Goal: Check status: Check status

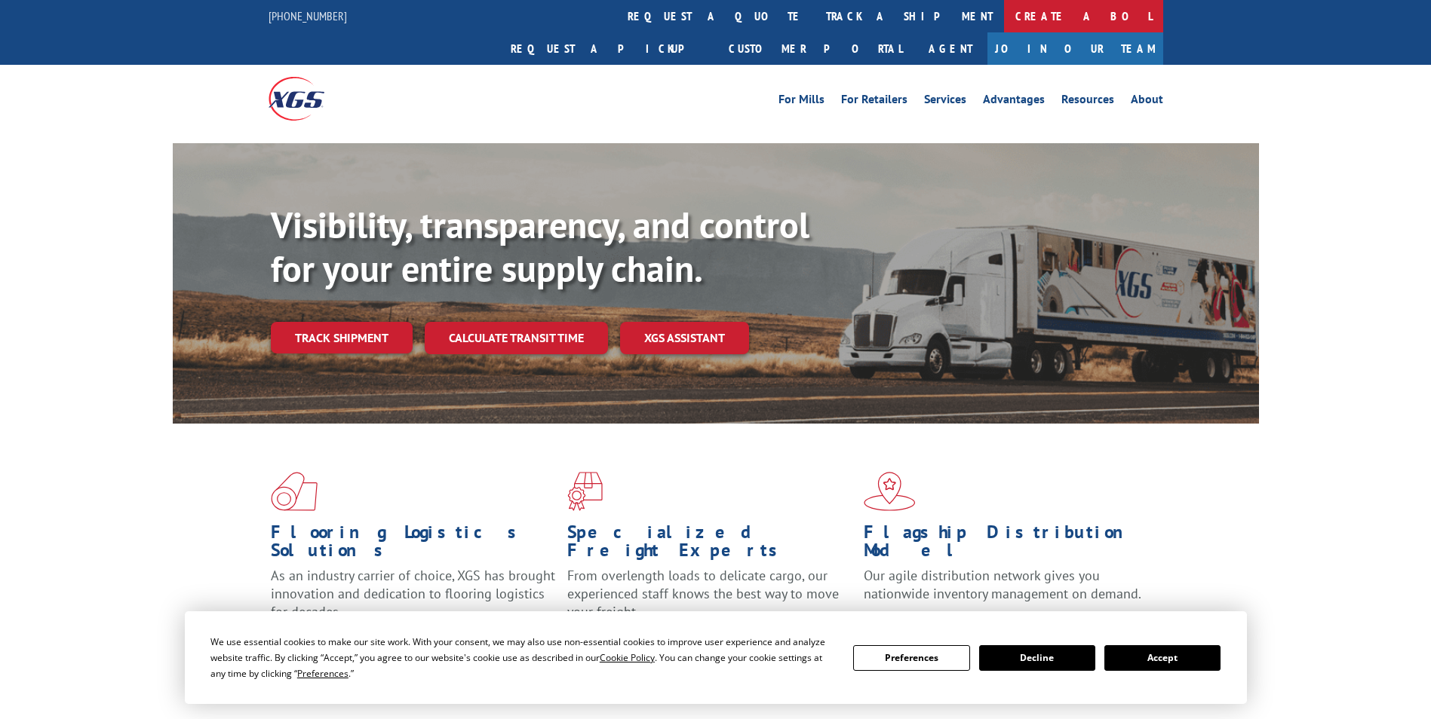
click at [1004, 17] on link "Create a BOL" at bounding box center [1083, 16] width 159 height 32
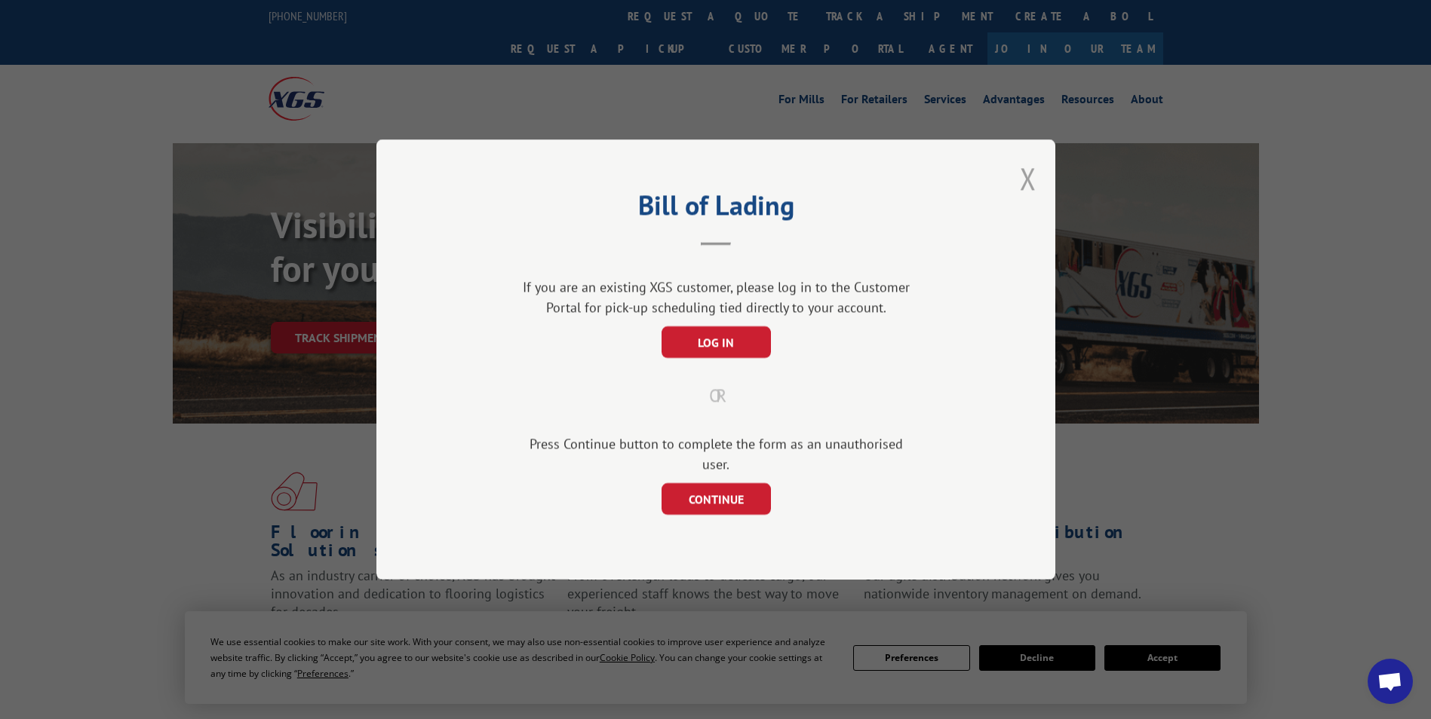
click at [1026, 188] on button "Close modal" at bounding box center [1028, 178] width 17 height 40
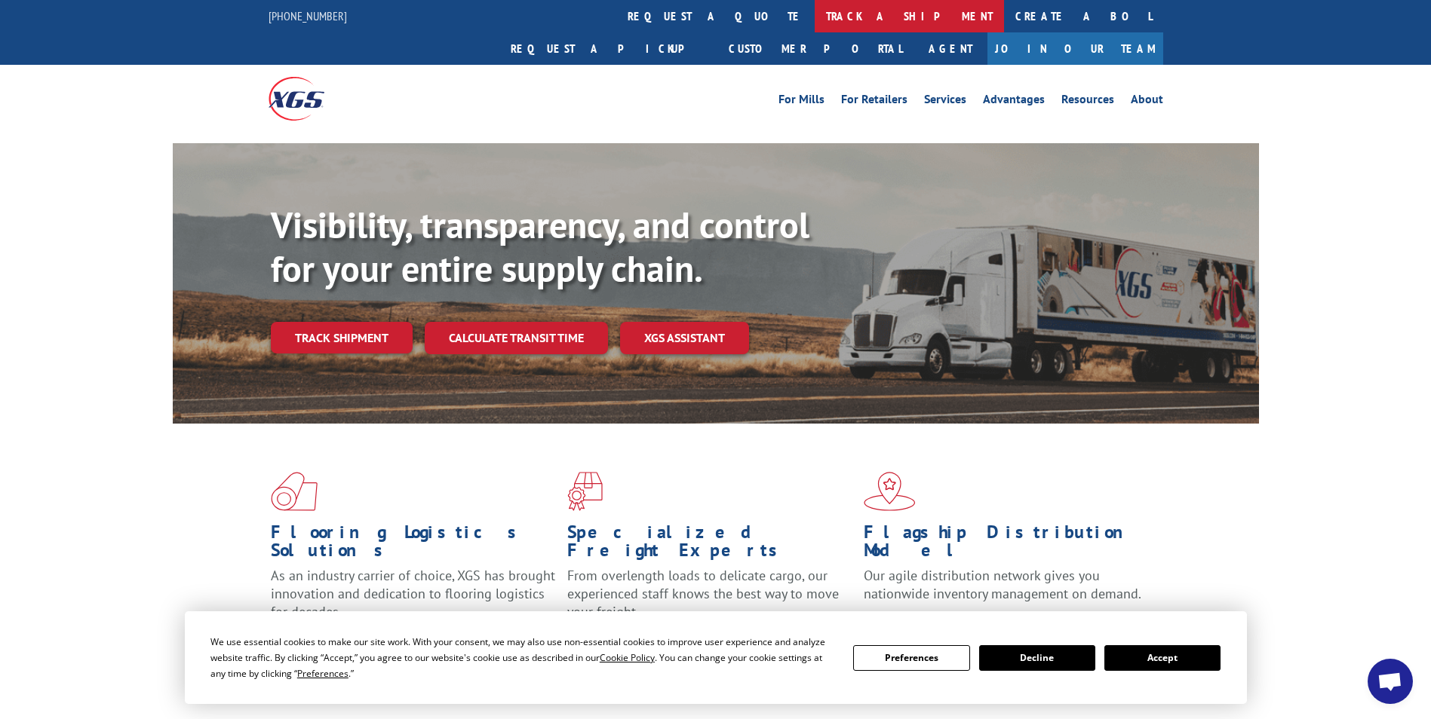
click at [815, 11] on link "track a shipment" at bounding box center [909, 16] width 189 height 32
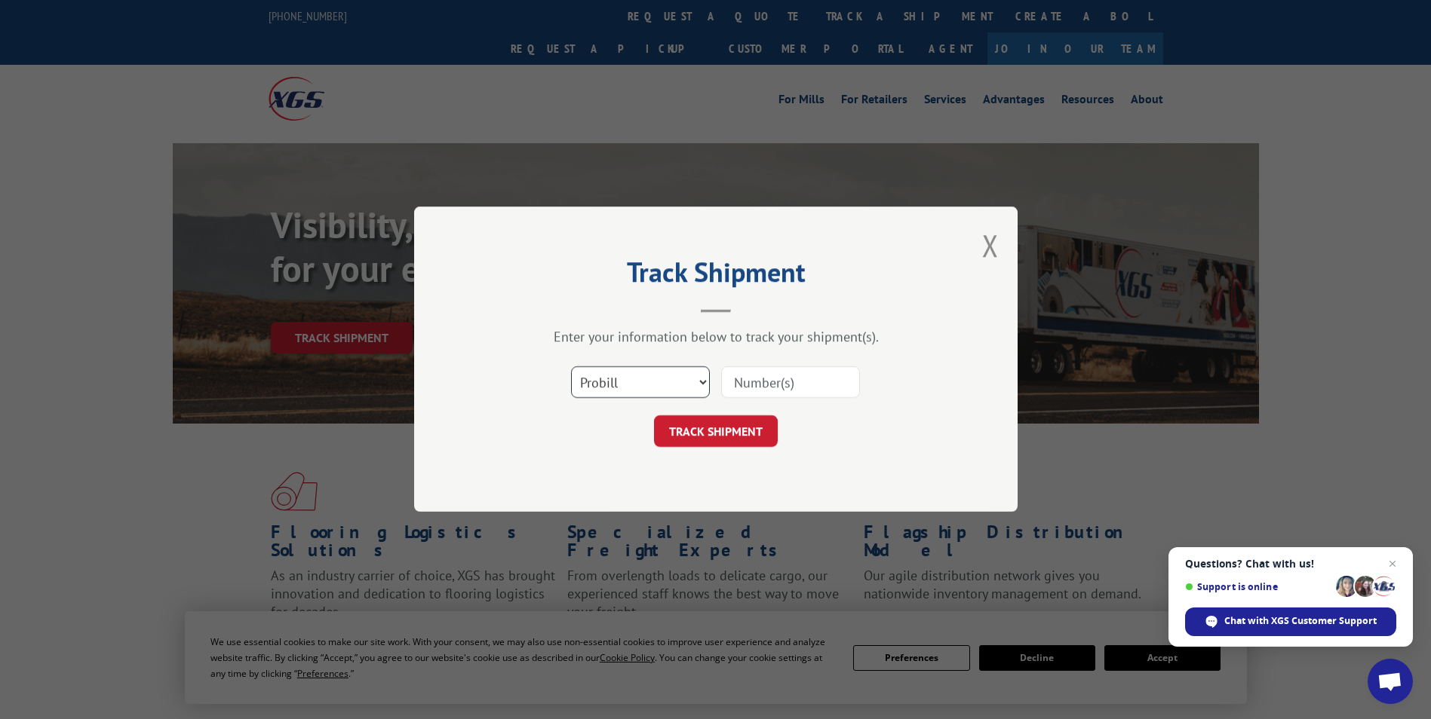
click at [661, 387] on select "Select category... Probill BOL PO" at bounding box center [640, 383] width 139 height 32
select select "bol"
click at [571, 367] on select "Select category... Probill BOL PO" at bounding box center [640, 383] width 139 height 32
click at [766, 387] on input at bounding box center [790, 383] width 139 height 32
type input "472387"
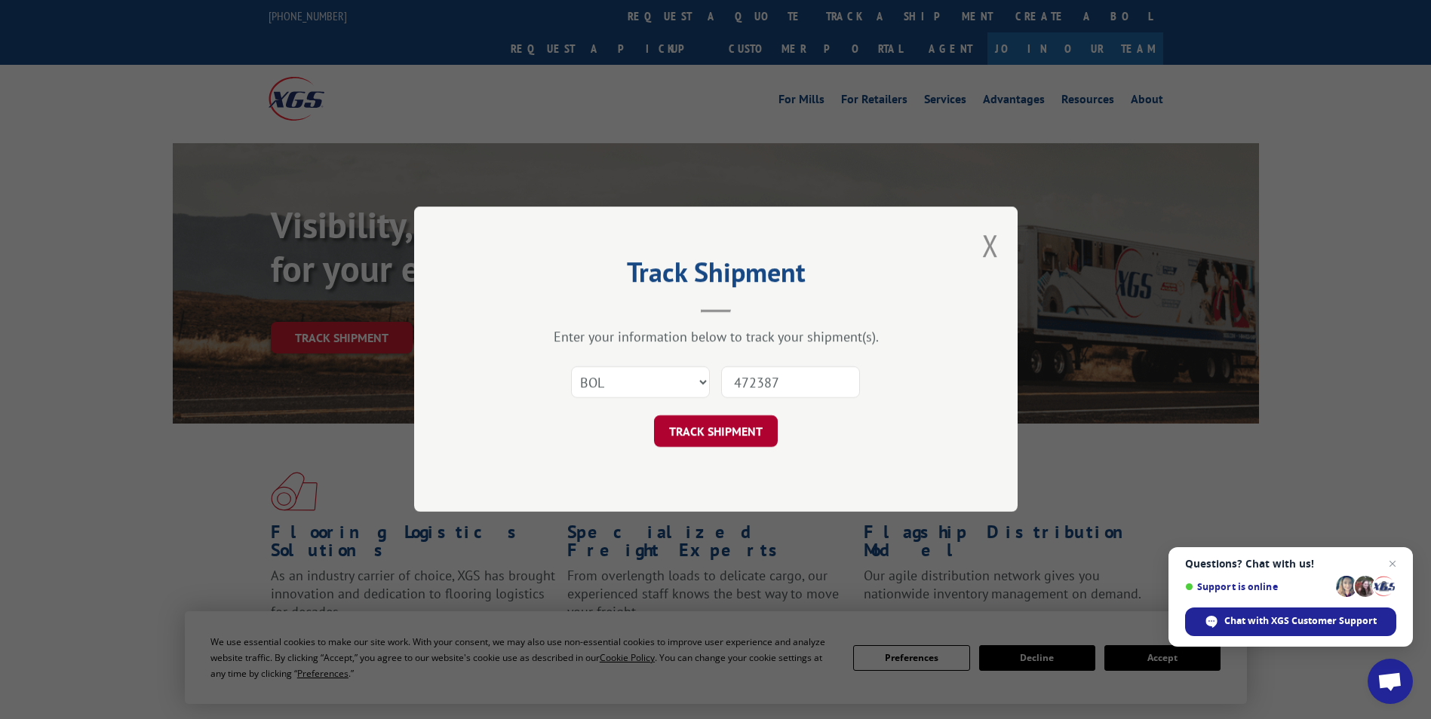
click at [737, 431] on button "TRACK SHIPMENT" at bounding box center [716, 432] width 124 height 32
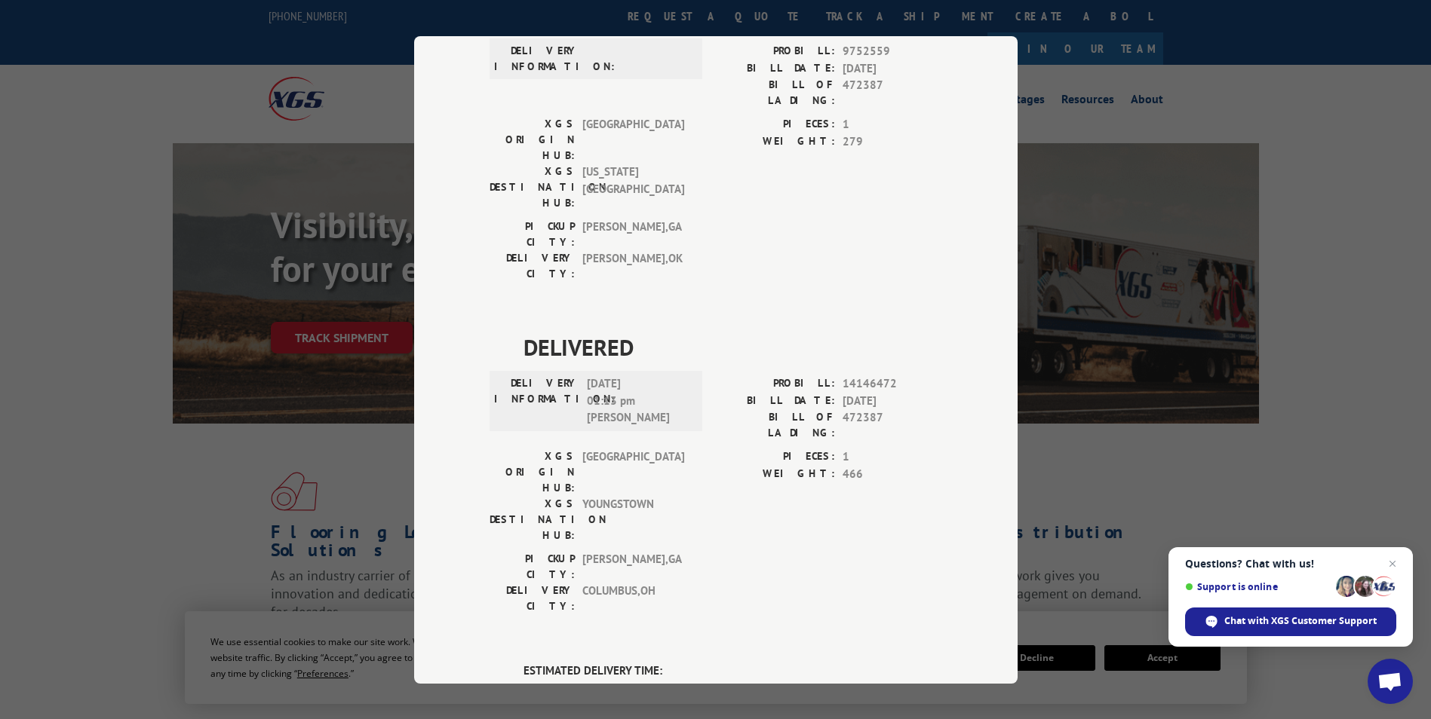
scroll to position [849, 0]
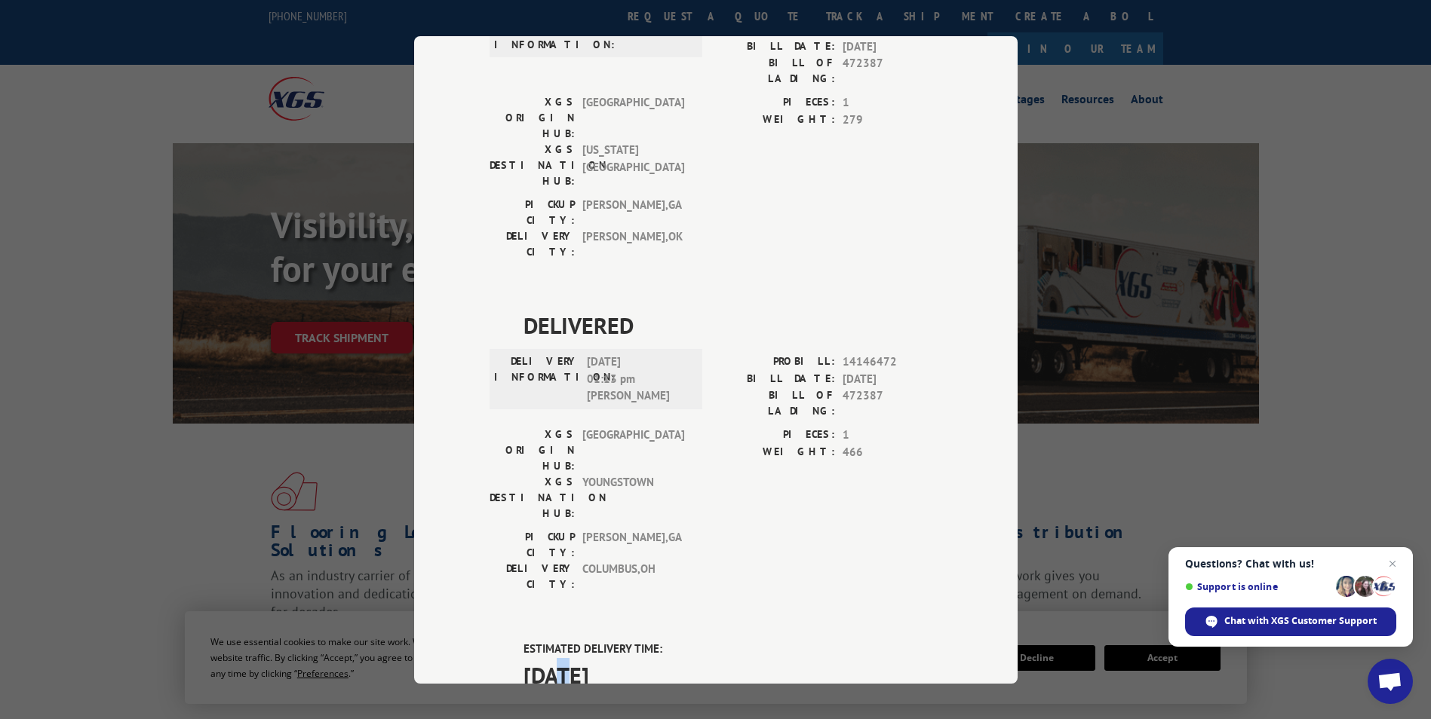
drag, startPoint x: 554, startPoint y: 316, endPoint x: 565, endPoint y: 311, distance: 12.2
click at [565, 658] on span "[DATE]" at bounding box center [732, 675] width 419 height 34
drag, startPoint x: 565, startPoint y: 311, endPoint x: 666, endPoint y: 430, distance: 155.7
drag, startPoint x: 836, startPoint y: 423, endPoint x: 848, endPoint y: 432, distance: 14.5
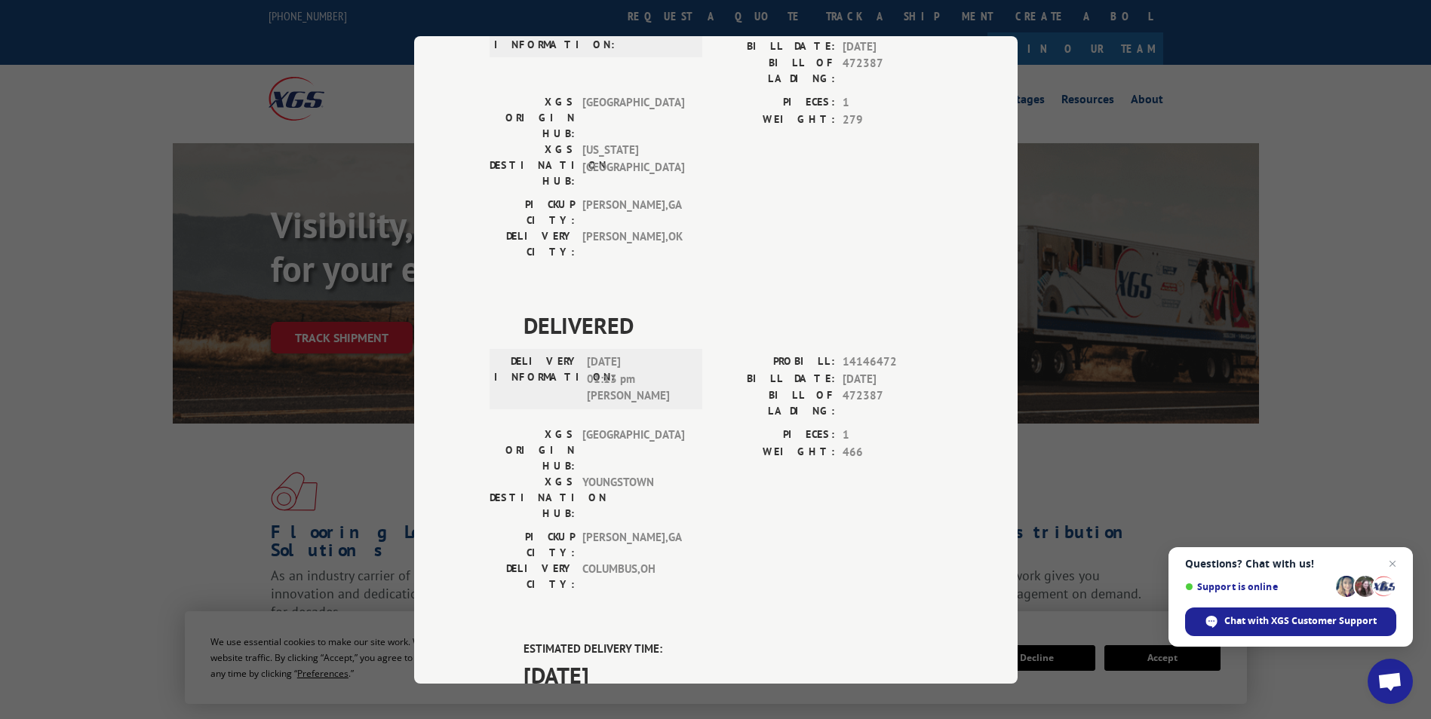
drag, startPoint x: 848, startPoint y: 432, endPoint x: 850, endPoint y: 516, distance: 83.7
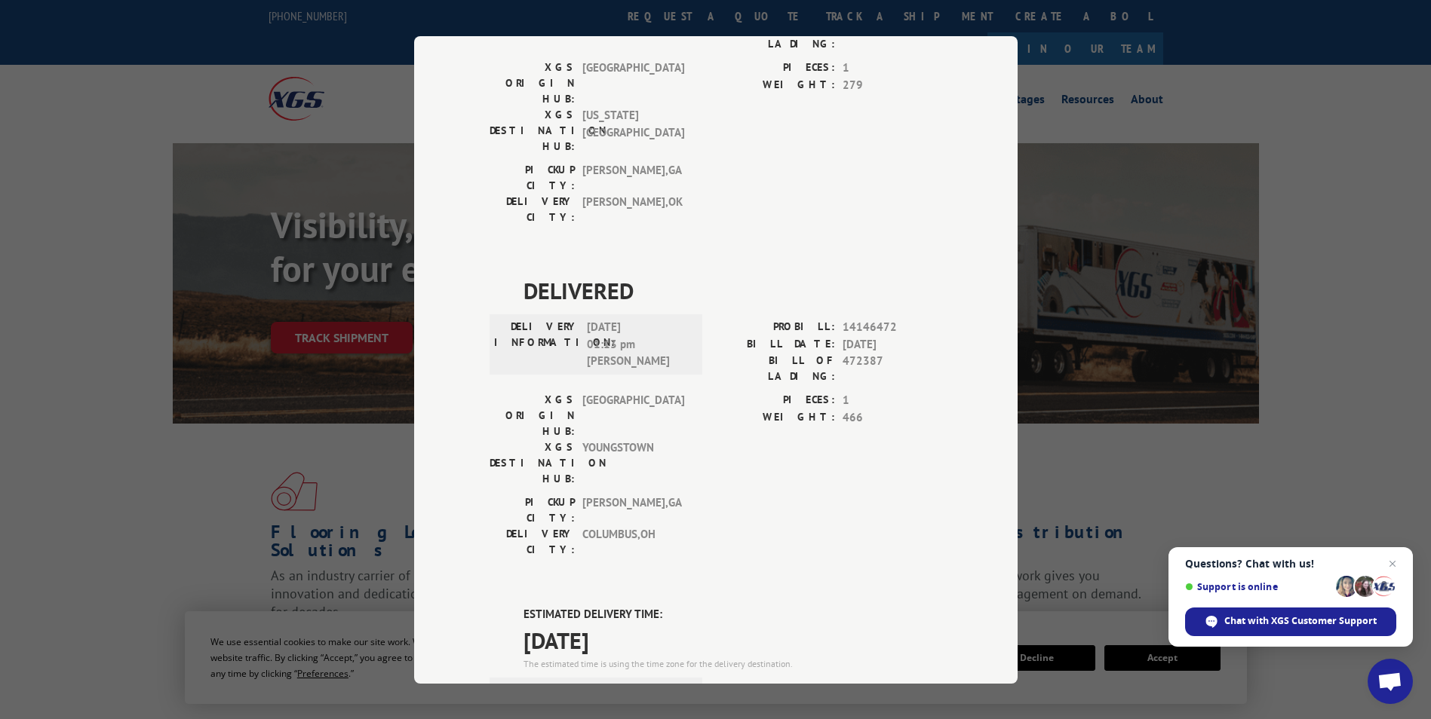
scroll to position [919, 0]
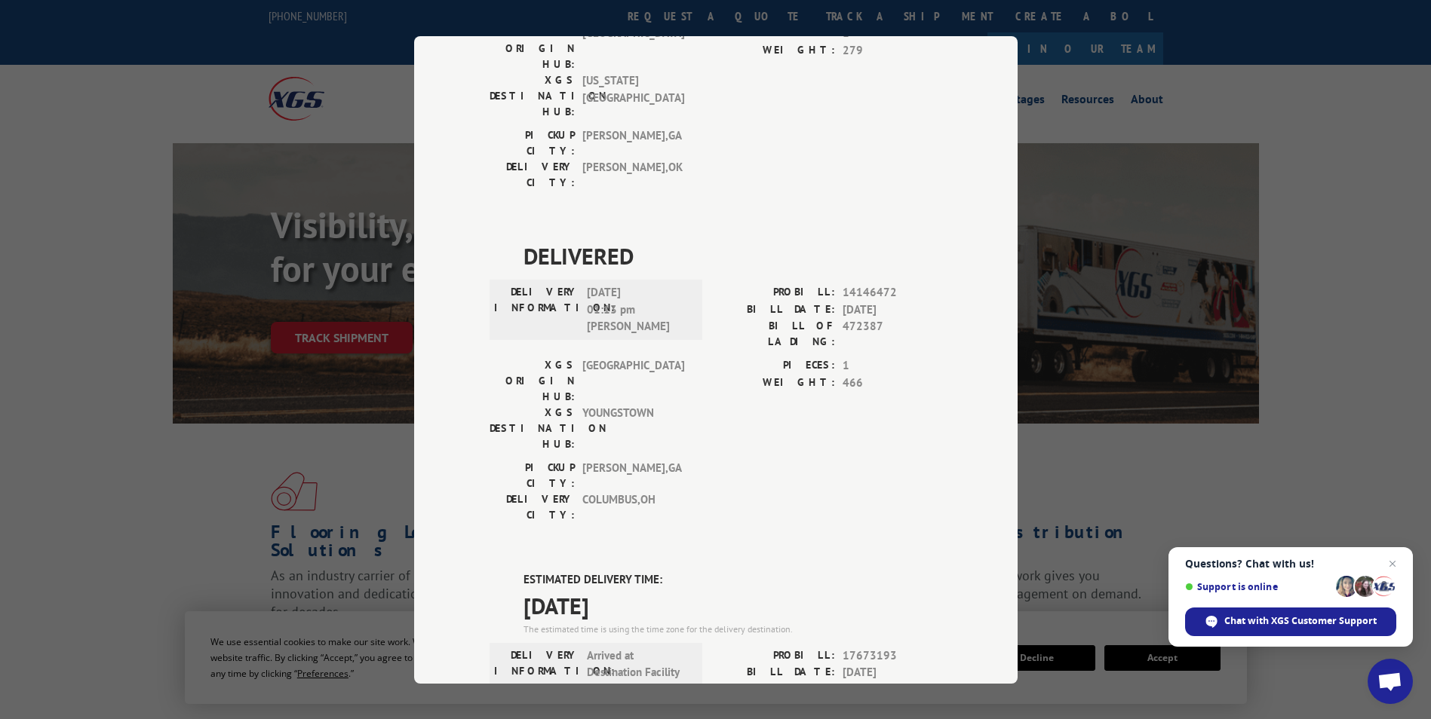
drag, startPoint x: 640, startPoint y: 426, endPoint x: 746, endPoint y: 552, distance: 164.8
drag, startPoint x: 746, startPoint y: 552, endPoint x: 929, endPoint y: 412, distance: 230.8
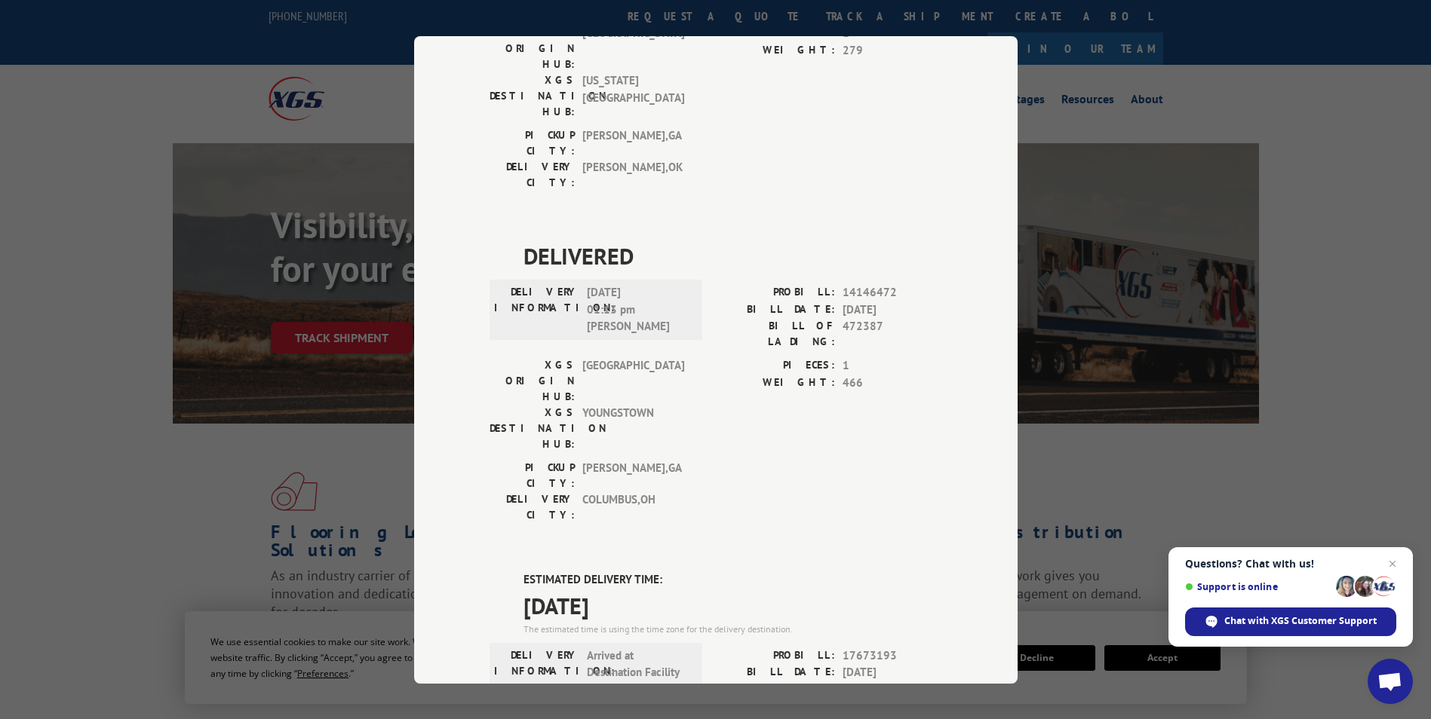
drag, startPoint x: 572, startPoint y: 433, endPoint x: 629, endPoint y: 442, distance: 57.3
click at [937, 429] on div "Track Shipment DELIVERED DELIVERY INFORMATION: PROBILL: 6854293 BILL DATE: [DAT…" at bounding box center [715, 360] width 603 height 648
